Goal: Task Accomplishment & Management: Complete application form

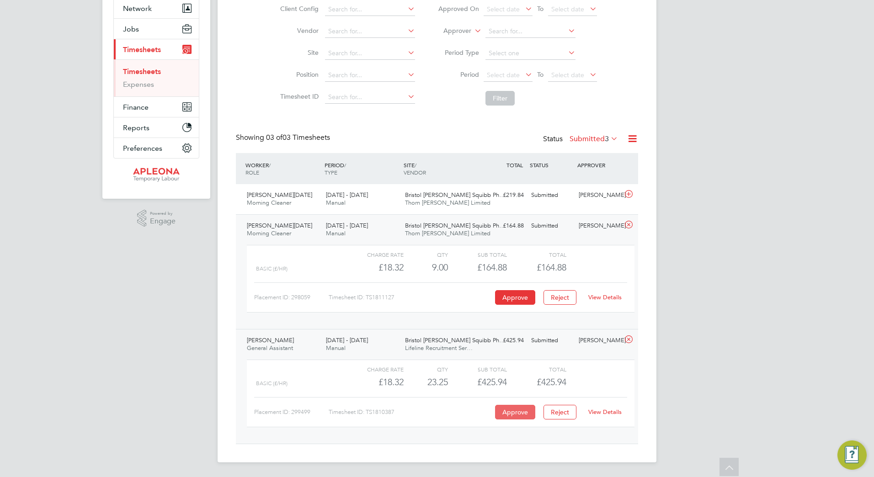
click at [506, 411] on button "Approve" at bounding box center [515, 412] width 40 height 15
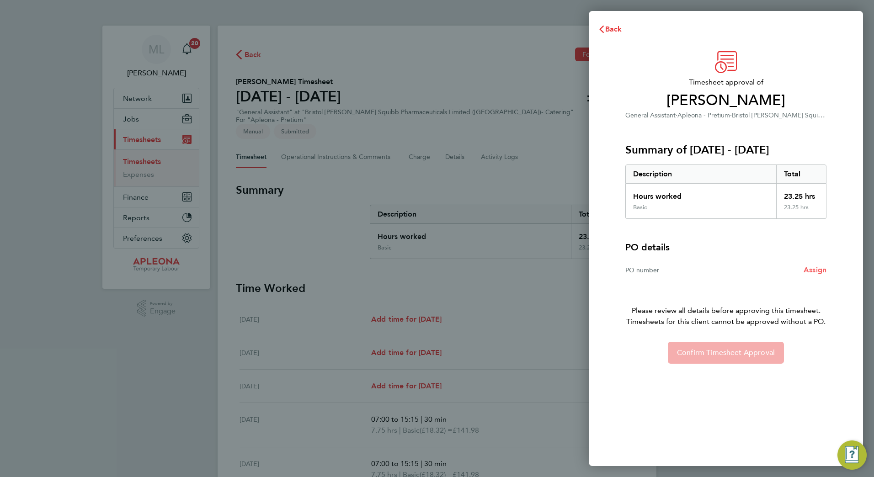
click at [813, 269] on span "Assign" at bounding box center [815, 270] width 23 height 9
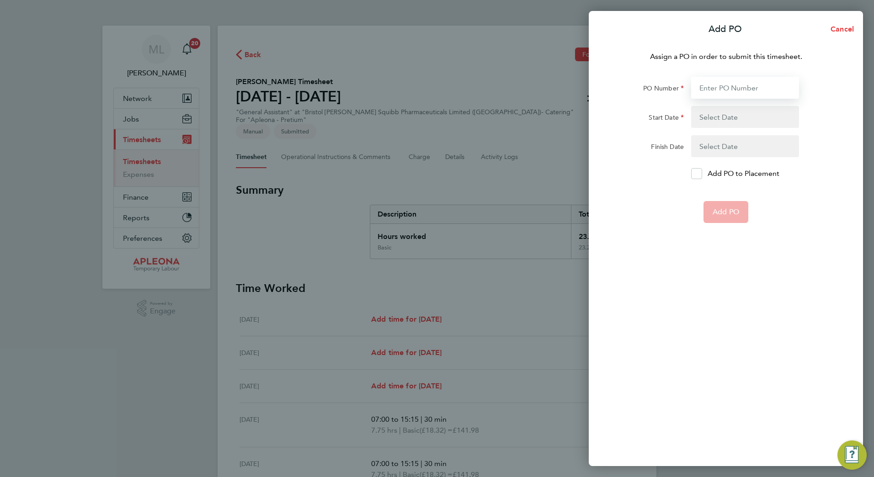
click at [725, 91] on input "PO Number" at bounding box center [745, 88] width 108 height 22
paste input "PO2524103"
type input "PO2524103"
click at [721, 122] on button "button" at bounding box center [745, 117] width 108 height 22
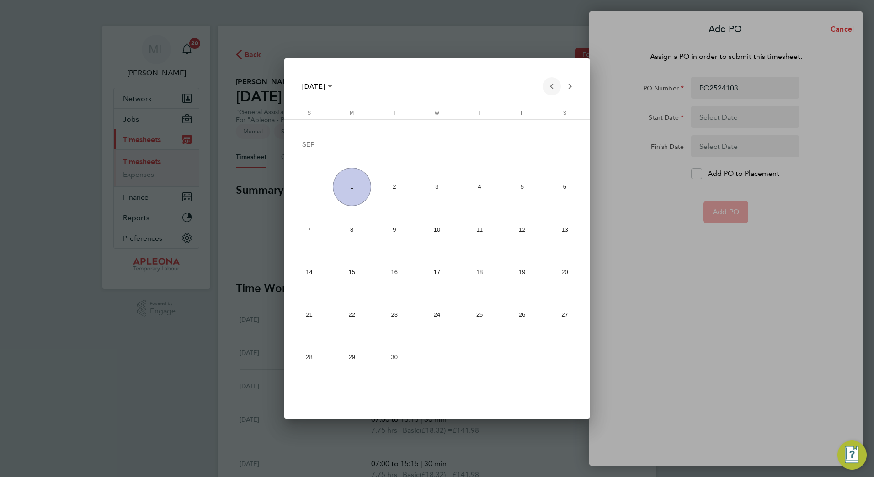
click at [549, 87] on span "Previous month" at bounding box center [552, 86] width 18 height 18
click at [343, 318] on span "25" at bounding box center [352, 317] width 38 height 38
type input "25 Aug 25"
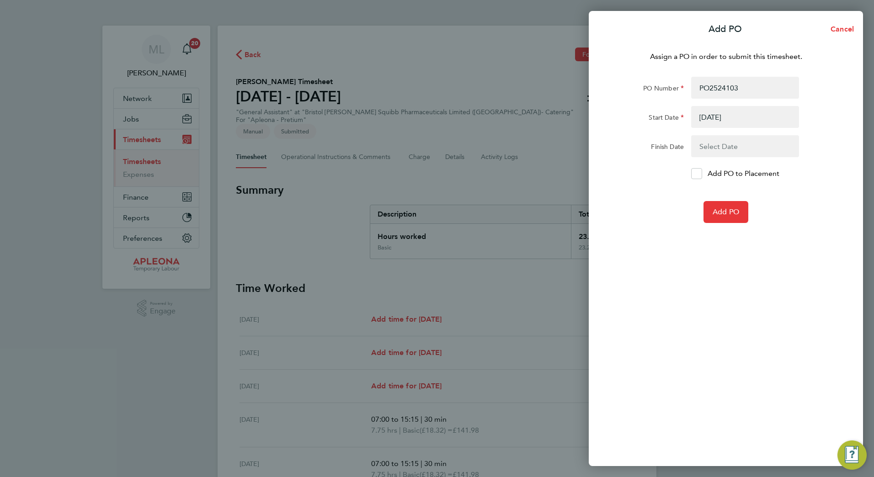
click at [718, 146] on button "button" at bounding box center [745, 146] width 108 height 22
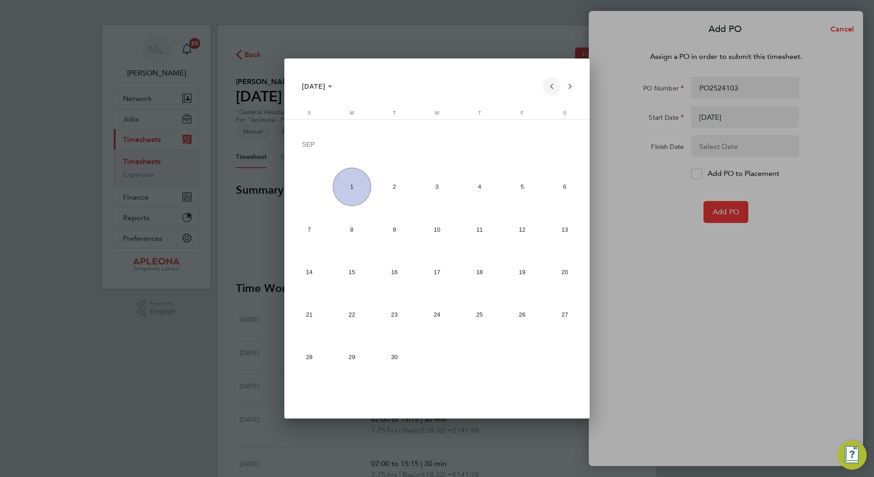
click at [545, 86] on span "Previous month" at bounding box center [552, 86] width 18 height 18
click at [517, 316] on span "29" at bounding box center [522, 317] width 38 height 38
type input "29 Aug 25"
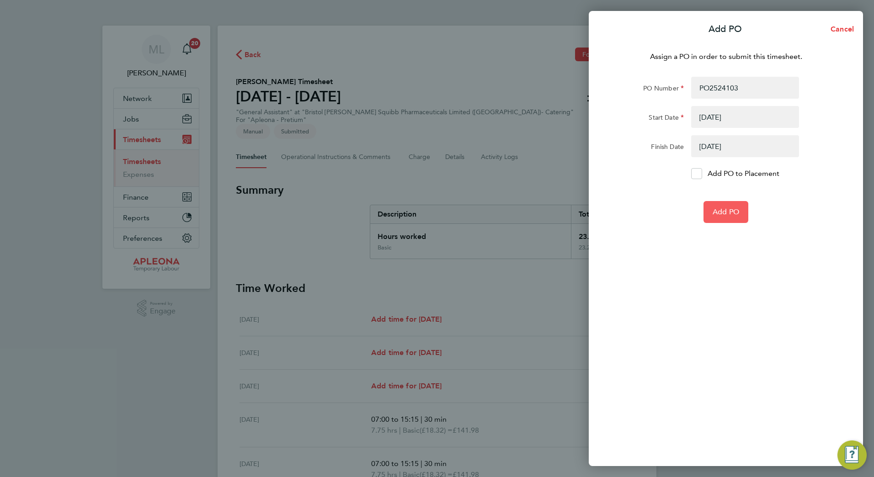
click at [736, 211] on span "Add PO" at bounding box center [726, 212] width 27 height 9
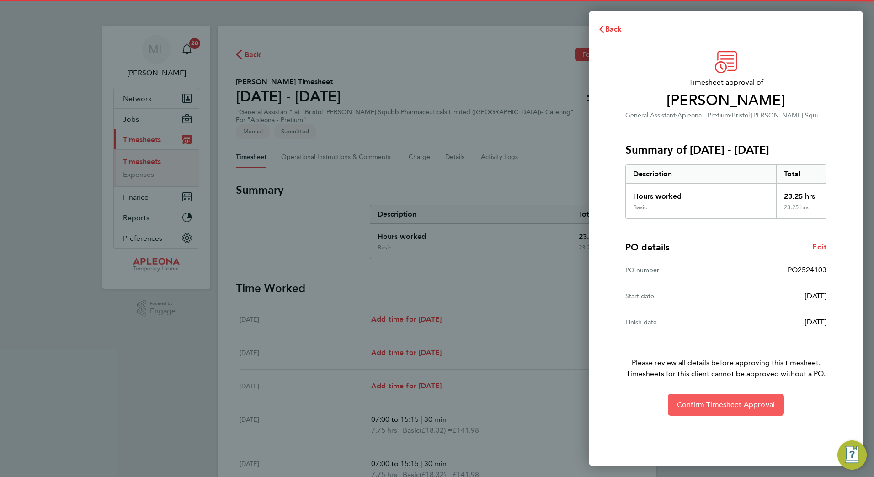
click at [728, 412] on button "Confirm Timesheet Approval" at bounding box center [726, 405] width 116 height 22
